Goal: Book appointment/travel/reservation

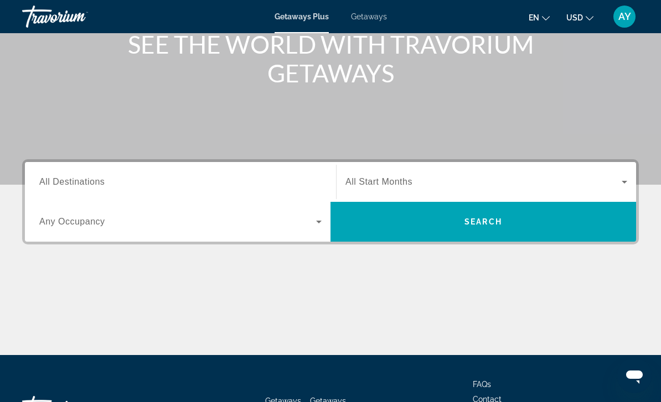
scroll to position [137, 0]
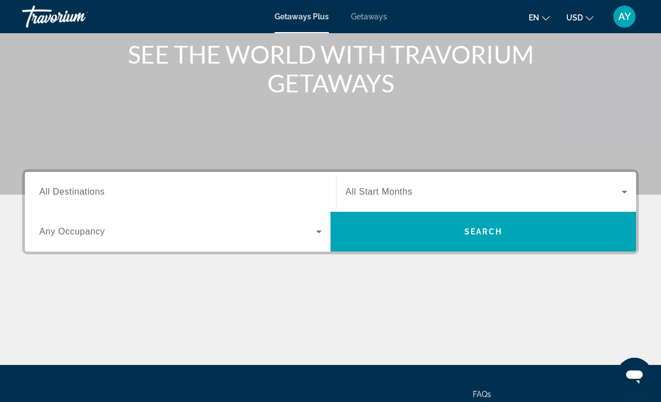
click at [320, 232] on icon "Search widget" at bounding box center [319, 232] width 6 height 3
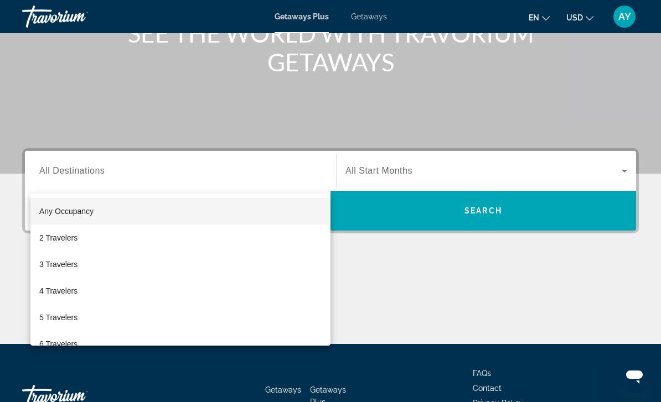
scroll to position [200, 0]
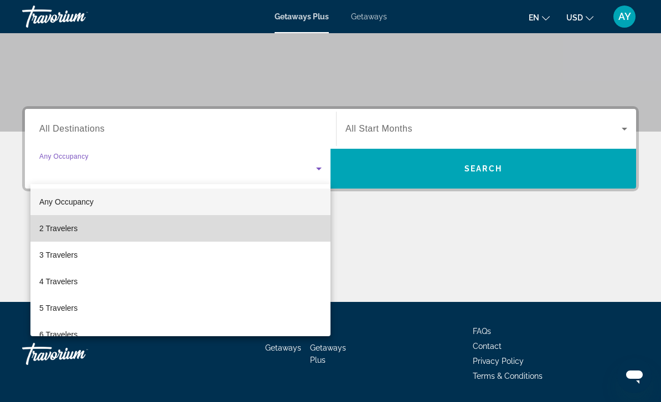
click at [77, 230] on span "2 Travelers" at bounding box center [58, 228] width 38 height 13
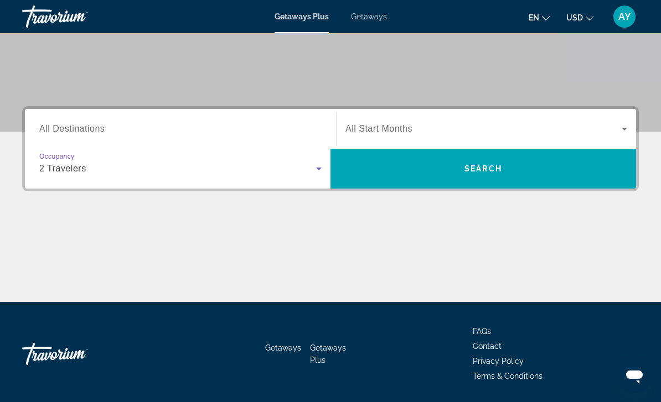
click at [620, 134] on icon "Search widget" at bounding box center [624, 128] width 13 height 13
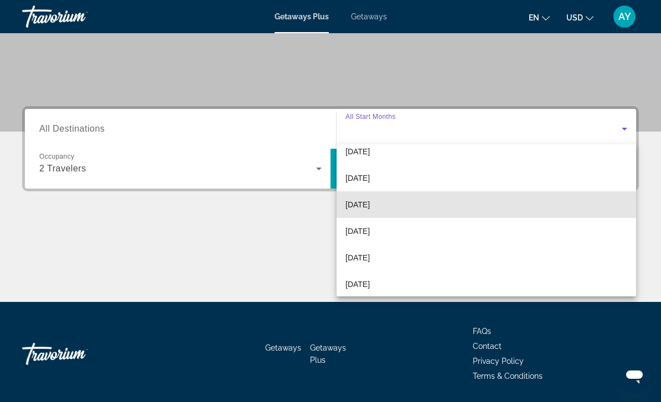
scroll to position [146, 0]
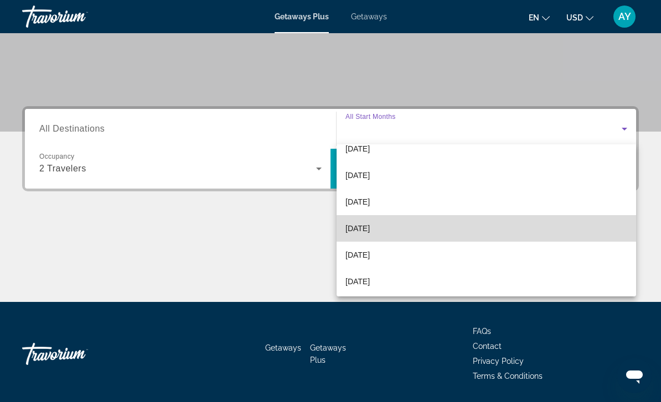
click at [384, 229] on mat-option "[DATE]" at bounding box center [485, 228] width 299 height 27
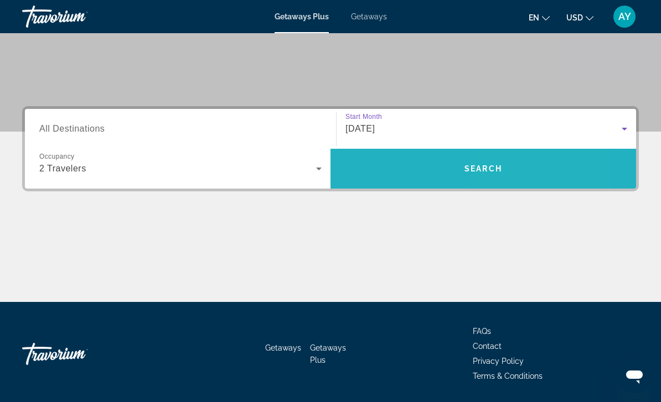
click at [506, 174] on span "Search widget" at bounding box center [482, 169] width 305 height 27
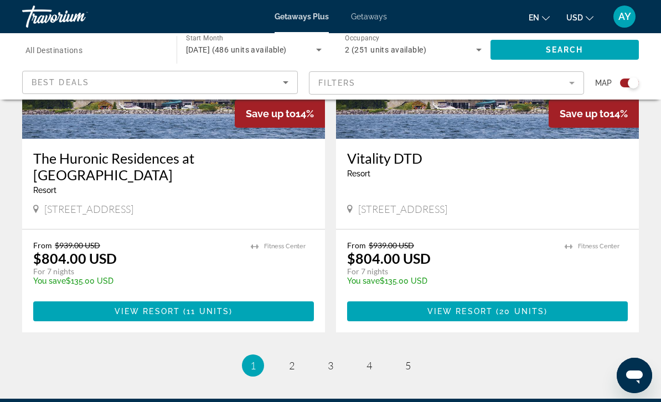
scroll to position [2439, 0]
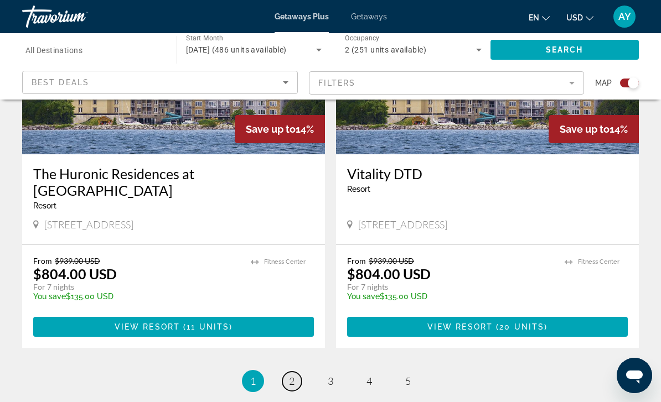
click at [291, 375] on span "2" at bounding box center [292, 381] width 6 height 12
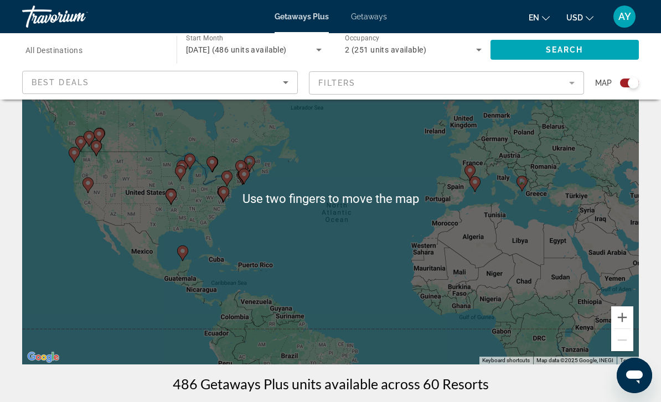
scroll to position [77, 0]
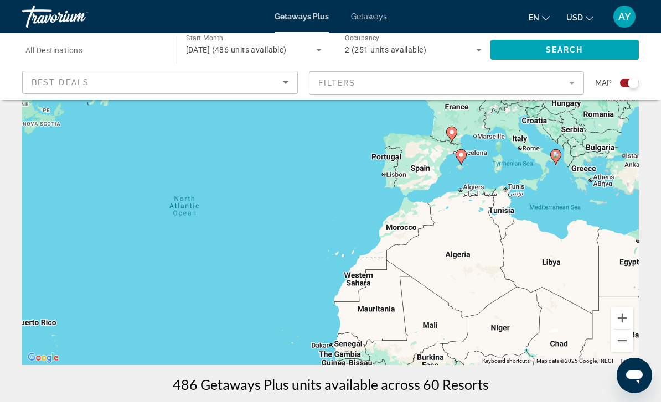
click at [568, 84] on mat-form-field "Filters" at bounding box center [447, 82] width 276 height 23
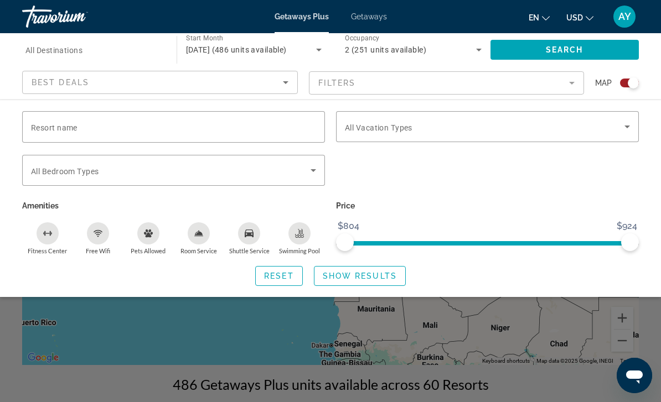
click at [284, 82] on icon "Sort by" at bounding box center [285, 82] width 13 height 13
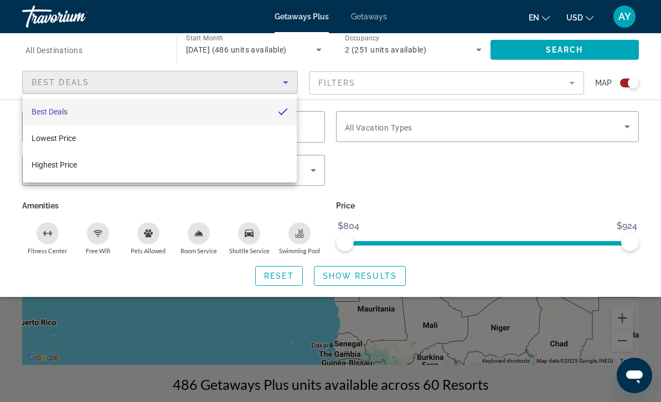
click at [551, 201] on div at bounding box center [330, 201] width 661 height 402
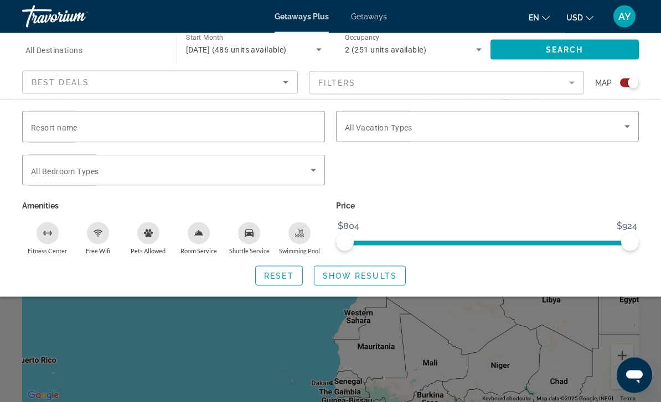
scroll to position [45, 0]
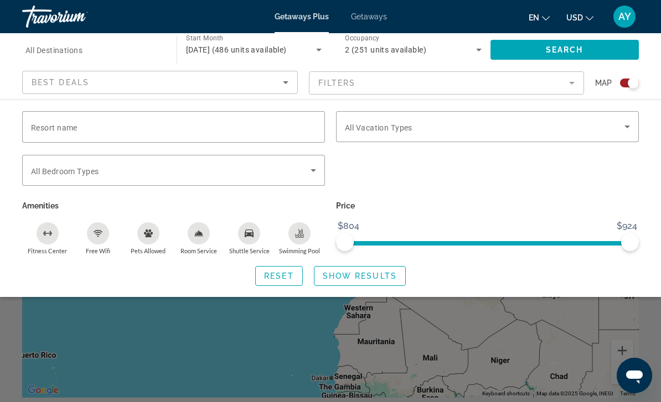
click at [267, 349] on div "Search widget" at bounding box center [330, 284] width 661 height 236
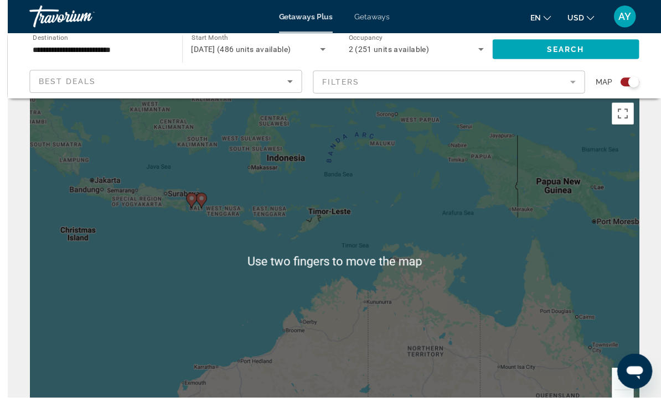
scroll to position [19, 0]
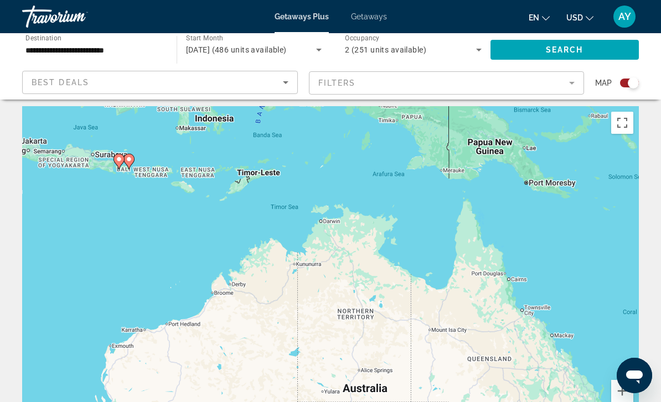
click at [372, 237] on div "To activate drag with keyboard, press Alt + Enter. Once in keyboard drag state,…" at bounding box center [330, 272] width 617 height 332
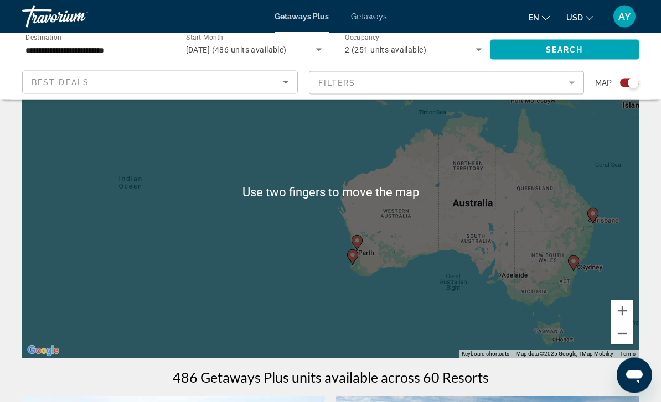
scroll to position [85, 0]
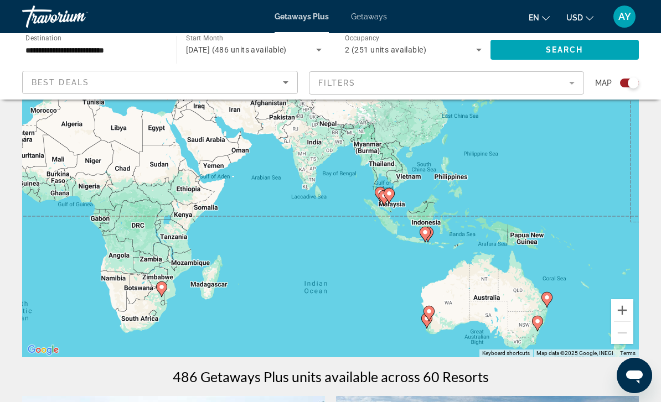
click at [422, 246] on div "To activate drag with keyboard, press Alt + Enter. Once in keyboard drag state,…" at bounding box center [330, 191] width 617 height 332
type input "**********"
click at [426, 236] on icon "Main content" at bounding box center [425, 234] width 10 height 14
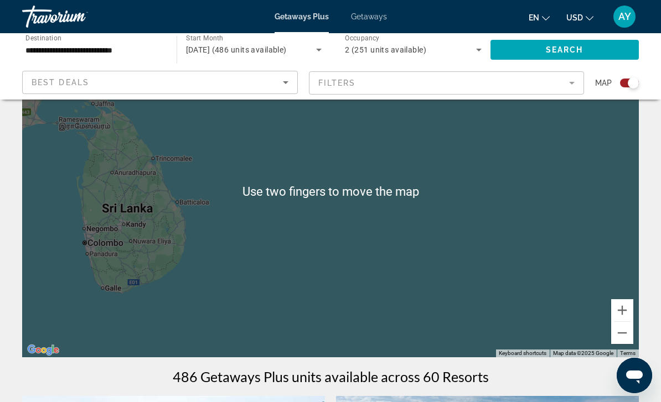
scroll to position [85, 0]
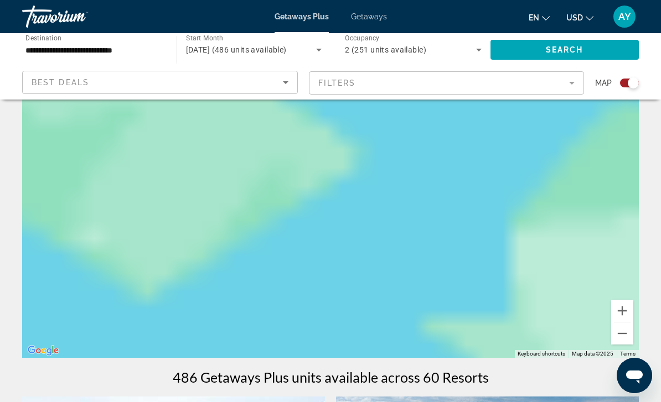
click at [463, 231] on div "To navigate, press the arrow keys." at bounding box center [330, 192] width 617 height 332
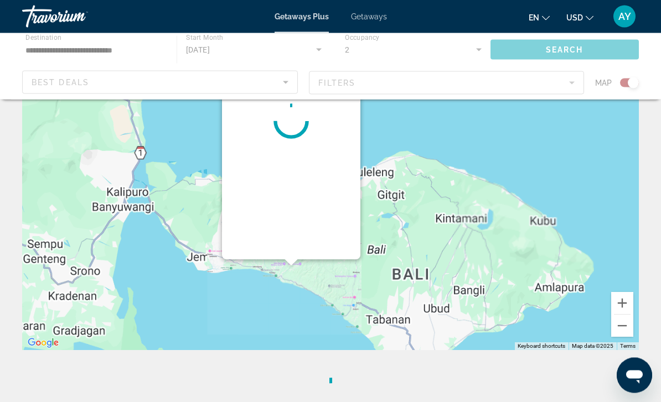
scroll to position [0, 0]
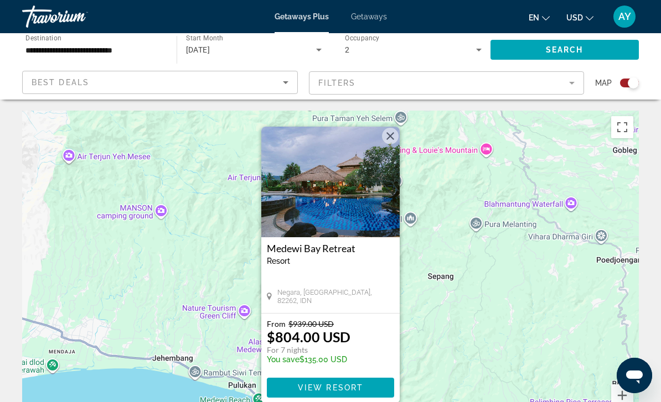
click at [389, 146] on img "Main content" at bounding box center [330, 182] width 138 height 111
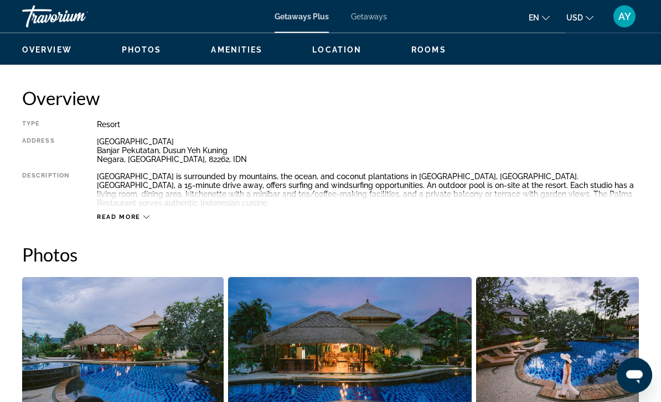
scroll to position [529, 0]
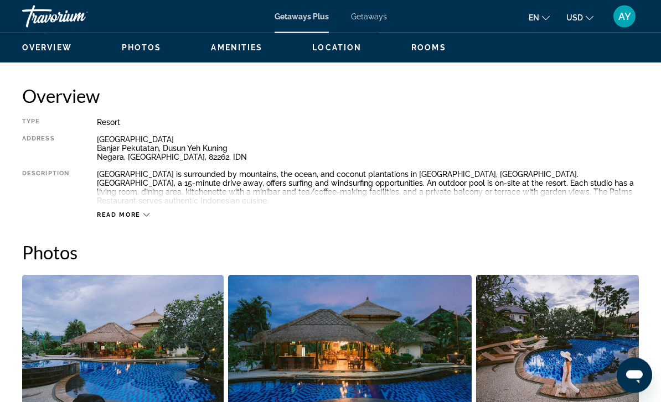
click at [141, 213] on div "Read more" at bounding box center [123, 215] width 53 height 7
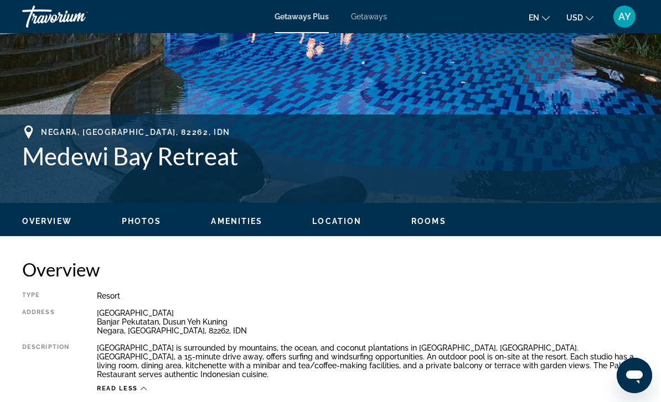
scroll to position [354, 0]
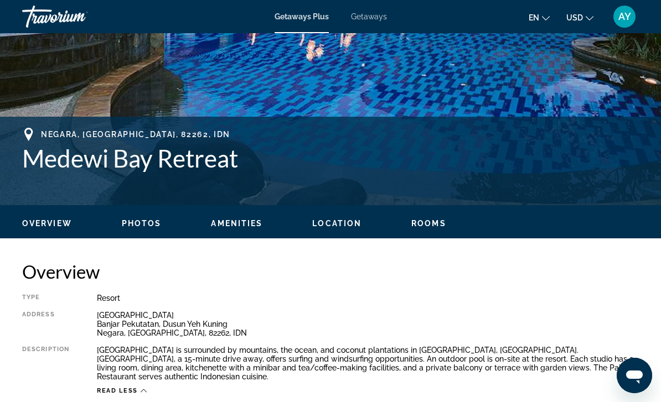
click at [147, 223] on span "Photos" at bounding box center [142, 223] width 40 height 9
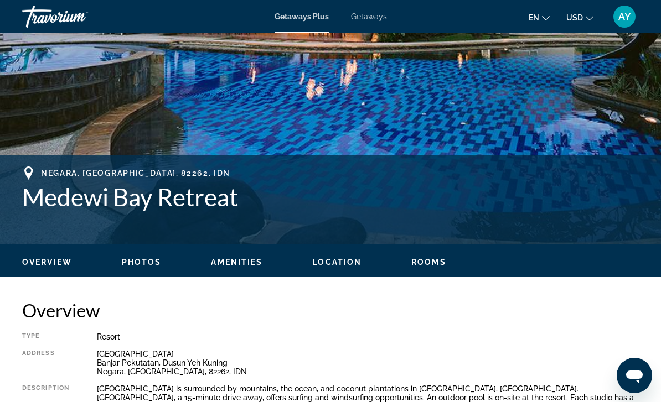
scroll to position [314, 0]
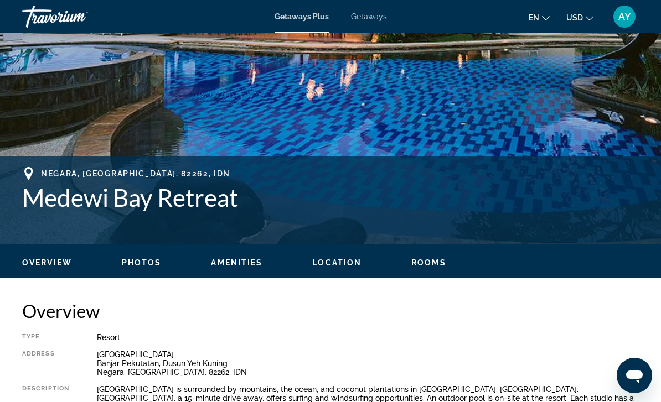
click at [429, 266] on span "Rooms" at bounding box center [428, 262] width 35 height 9
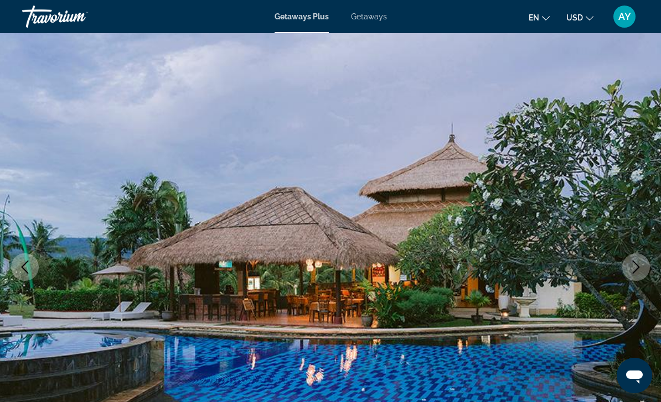
scroll to position [0, 0]
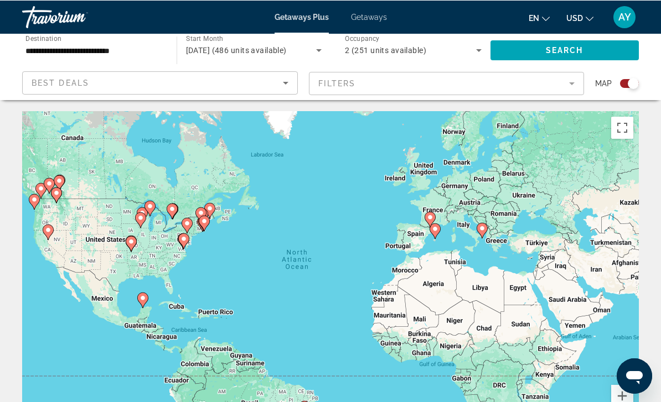
click at [485, 222] on icon "Main content" at bounding box center [482, 229] width 11 height 15
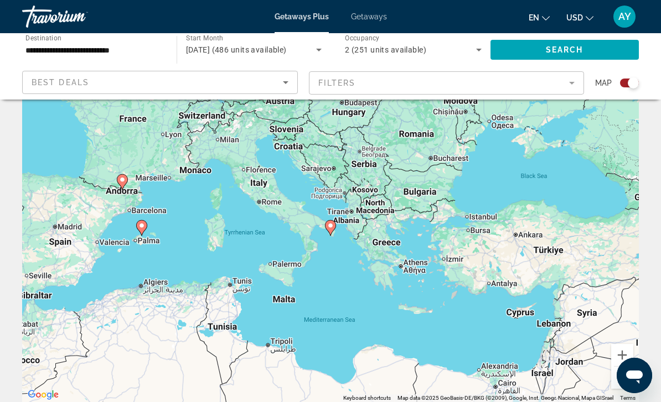
type input "**********"
click at [330, 232] on icon "Main content" at bounding box center [330, 228] width 10 height 14
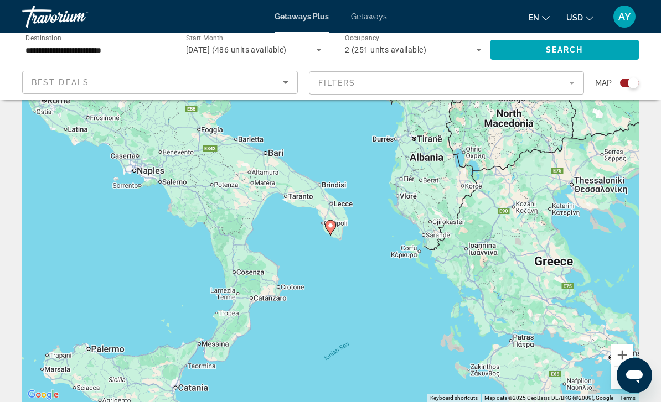
click at [330, 235] on icon "Main content" at bounding box center [330, 227] width 11 height 15
click at [334, 225] on icon "Main content" at bounding box center [330, 228] width 10 height 14
click at [343, 231] on div "To navigate, press the arrow keys. To activate drag with keyboard, press Alt + …" at bounding box center [330, 236] width 617 height 332
click at [336, 221] on div "To activate drag with keyboard, press Alt + Enter. Once in keyboard drag state,…" at bounding box center [330, 236] width 617 height 332
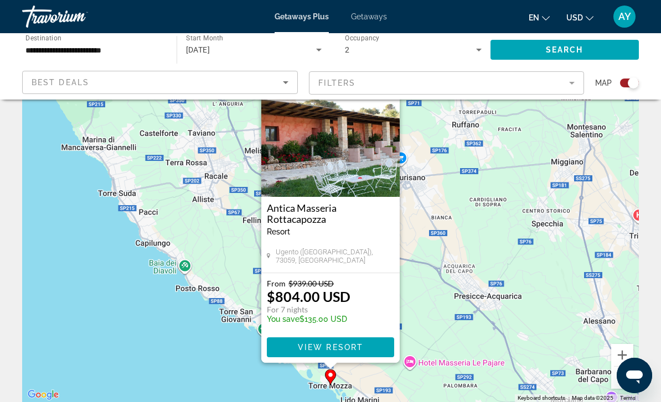
click at [367, 242] on div "Antica Masseria [GEOGRAPHIC_DATA] - This is an adults only resort" at bounding box center [330, 224] width 127 height 42
click at [343, 346] on span "View Resort" at bounding box center [330, 347] width 65 height 9
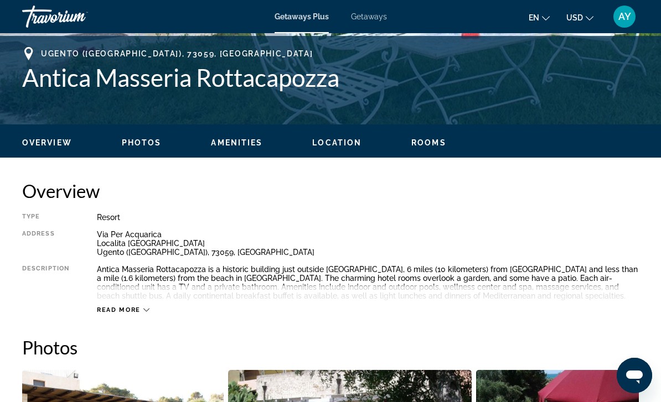
scroll to position [434, 0]
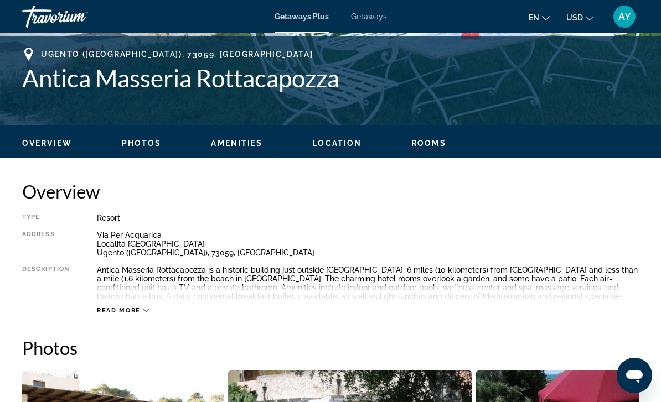
click at [421, 154] on div "Overview Photos Amenities Location Rooms Search" at bounding box center [330, 142] width 661 height 34
click at [428, 143] on span "Rooms" at bounding box center [428, 143] width 35 height 9
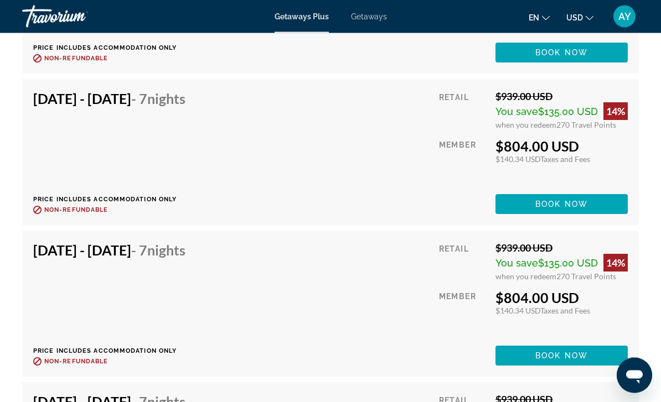
scroll to position [2271, 0]
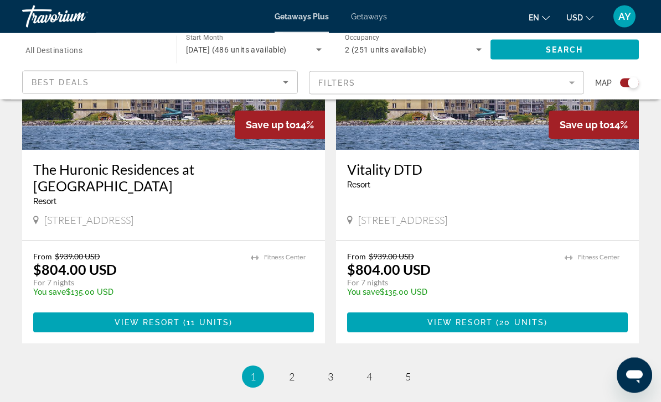
scroll to position [2444, 0]
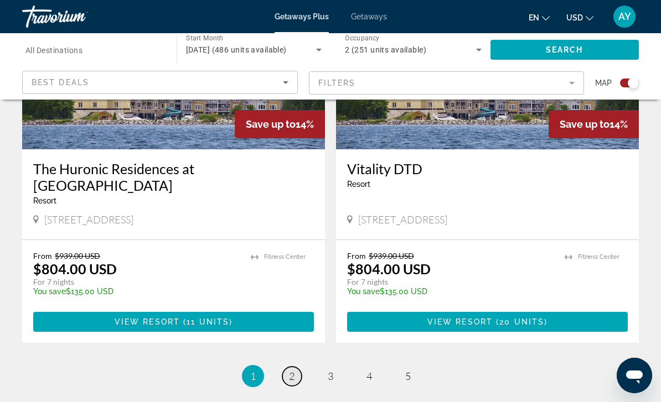
click at [293, 370] on span "2" at bounding box center [292, 376] width 6 height 12
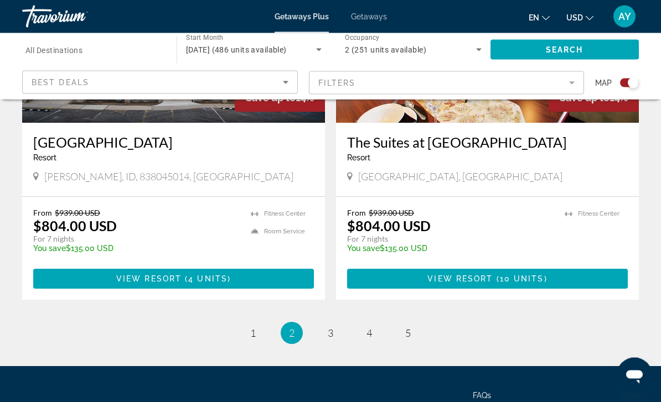
scroll to position [2515, 0]
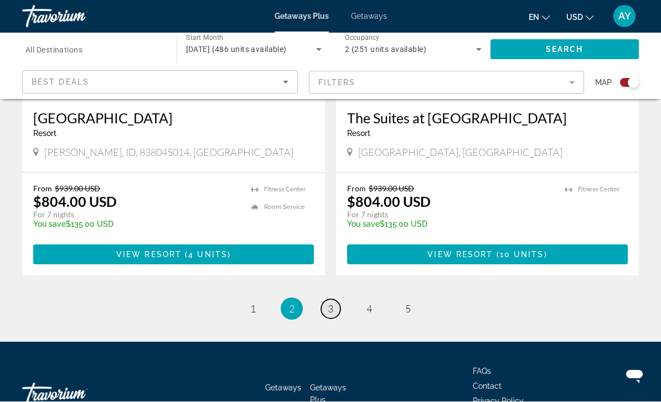
click at [324, 300] on link "page 3" at bounding box center [330, 309] width 19 height 19
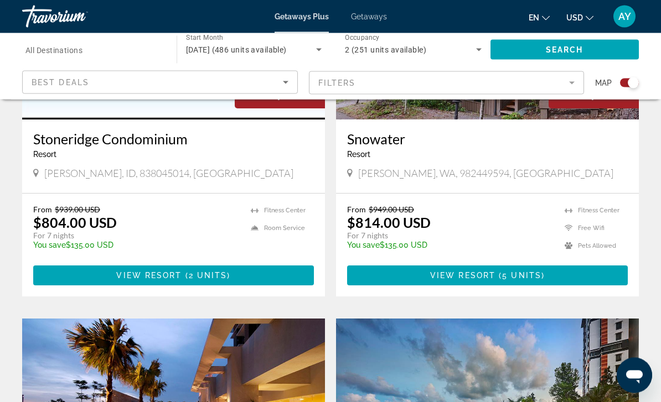
scroll to position [540, 0]
